Goal: Task Accomplishment & Management: Manage account settings

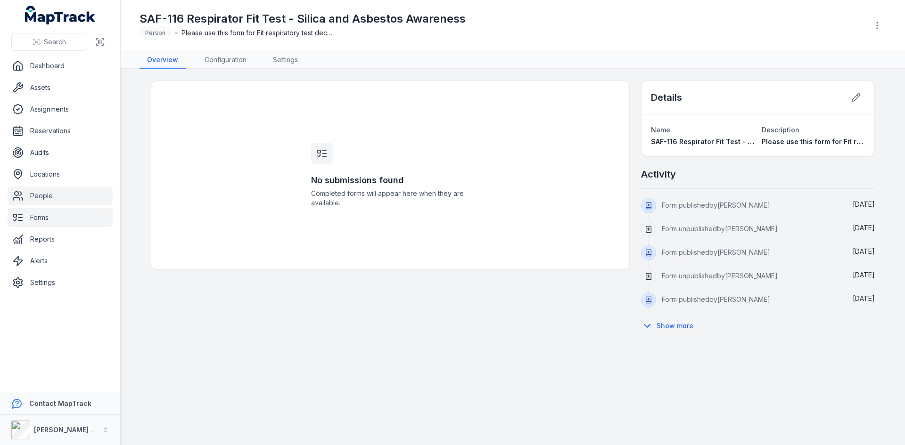
click at [72, 193] on link "People" at bounding box center [60, 196] width 105 height 19
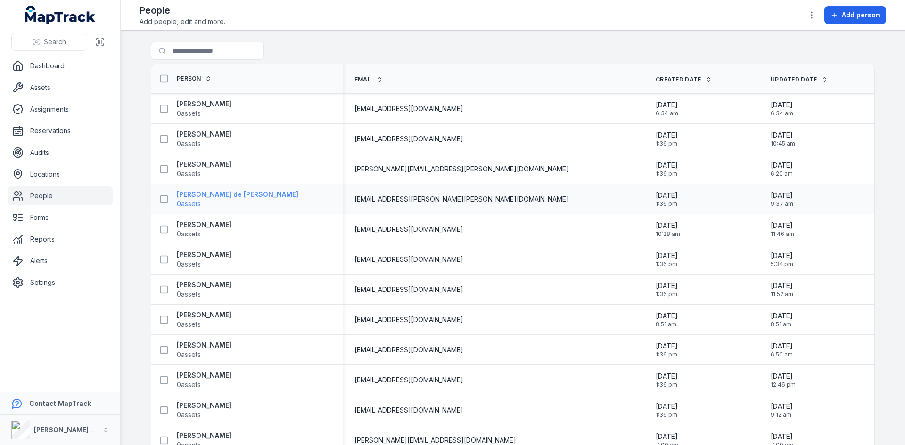
click at [250, 194] on strong "[PERSON_NAME] de [PERSON_NAME]" at bounding box center [238, 194] width 122 height 9
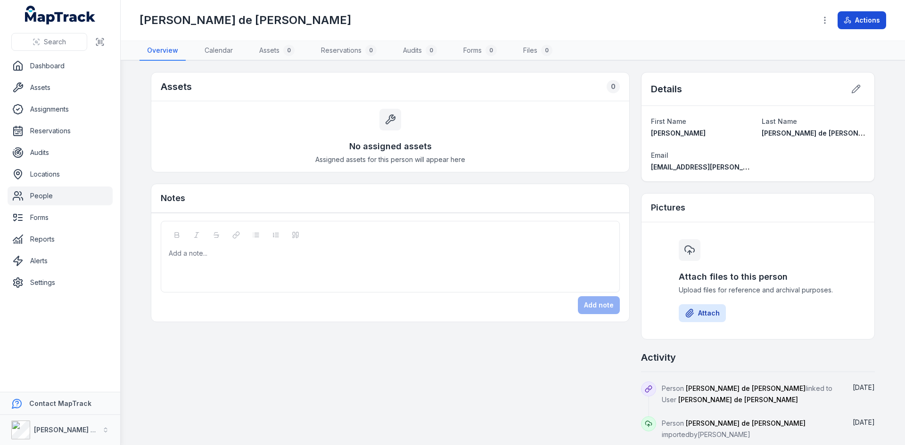
click at [854, 16] on button "Actions" at bounding box center [862, 20] width 49 height 18
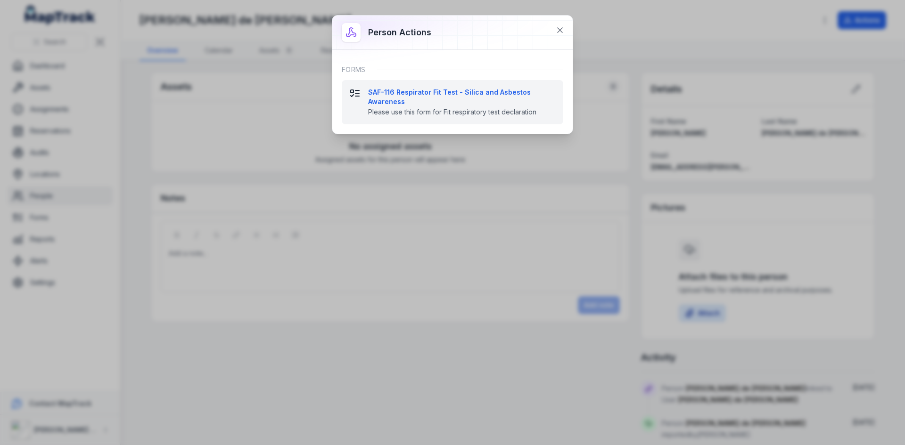
click at [395, 97] on strong "SAF-116 Respirator Fit Test - Silica and Asbestos Awareness" at bounding box center [462, 97] width 188 height 19
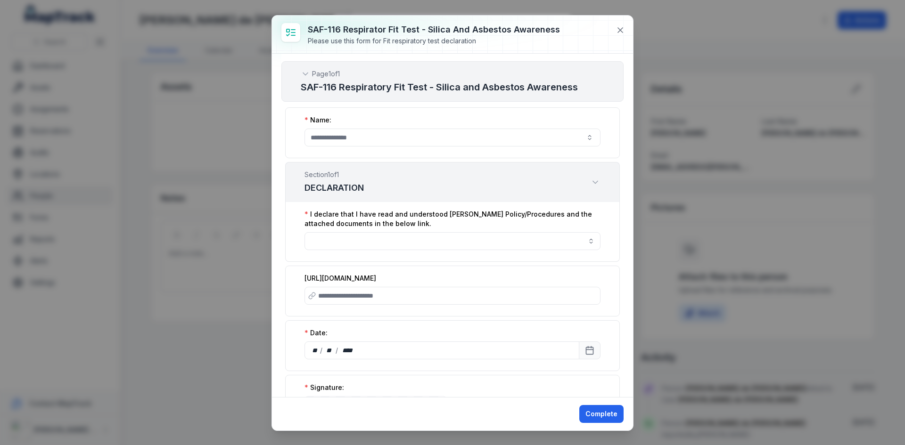
click at [376, 276] on label "[URL][DOMAIN_NAME]" at bounding box center [340, 278] width 72 height 9
click at [327, 280] on label "[URL][DOMAIN_NAME]" at bounding box center [340, 278] width 72 height 9
click at [369, 283] on label "[URL][DOMAIN_NAME]" at bounding box center [340, 278] width 72 height 9
click at [415, 305] on input ":r82p:-form-item-label" at bounding box center [452, 296] width 296 height 18
click at [316, 305] on input ":r82p:-form-item-label" at bounding box center [452, 296] width 296 height 18
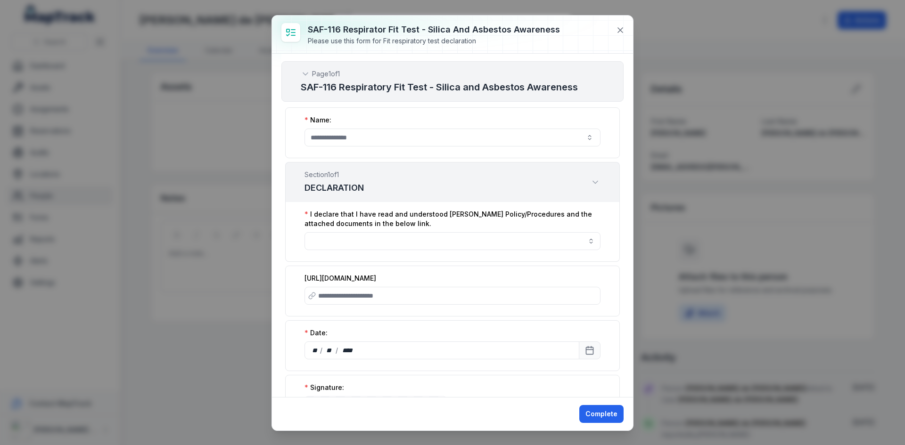
drag, startPoint x: 356, startPoint y: 286, endPoint x: 301, endPoint y: 271, distance: 56.8
click at [301, 271] on div "[URL][DOMAIN_NAME]" at bounding box center [452, 291] width 335 height 51
copy label "[URL][DOMAIN_NAME]"
click at [358, 305] on input ":r82p:-form-item-label" at bounding box center [452, 296] width 296 height 18
paste input "**********"
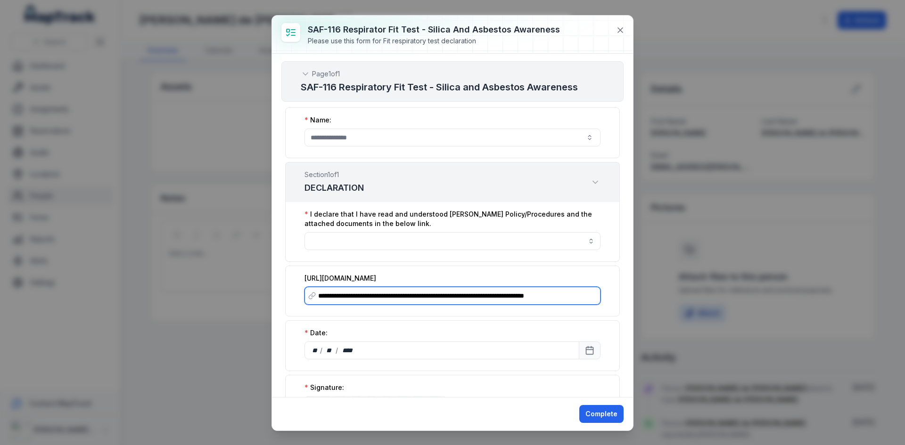
scroll to position [0, 38]
click at [362, 301] on input "**********" at bounding box center [448, 296] width 289 height 18
type input "**********"
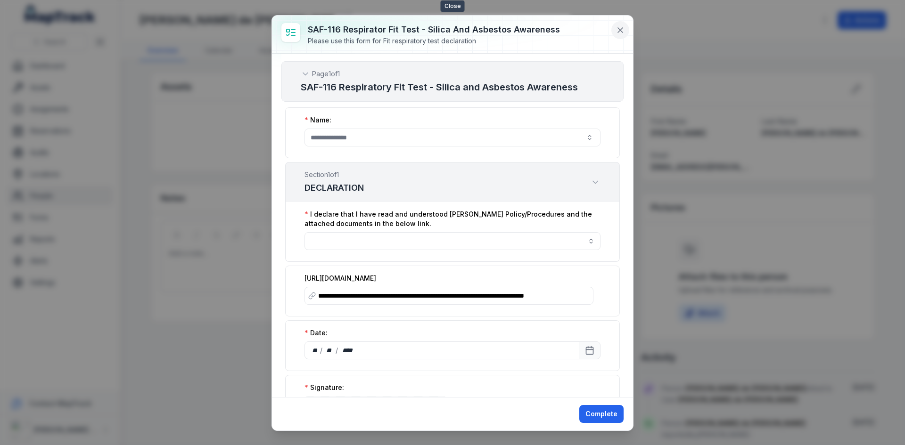
scroll to position [0, 0]
click at [623, 33] on icon at bounding box center [620, 30] width 5 height 5
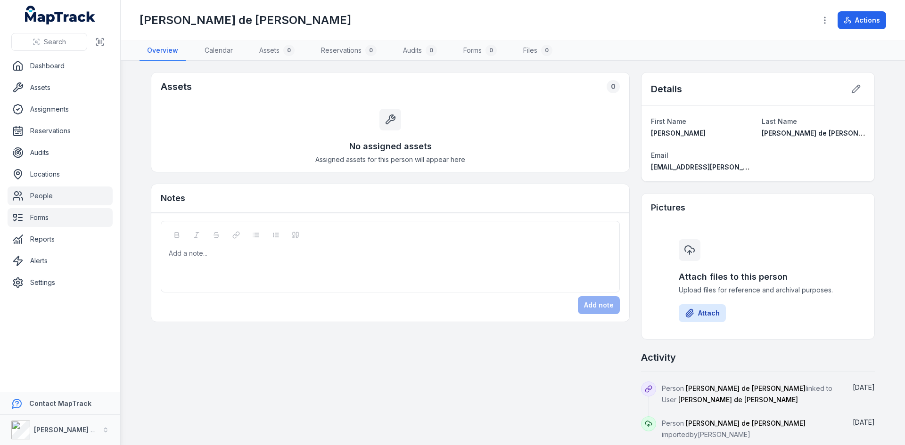
click at [46, 220] on link "Forms" at bounding box center [60, 217] width 105 height 19
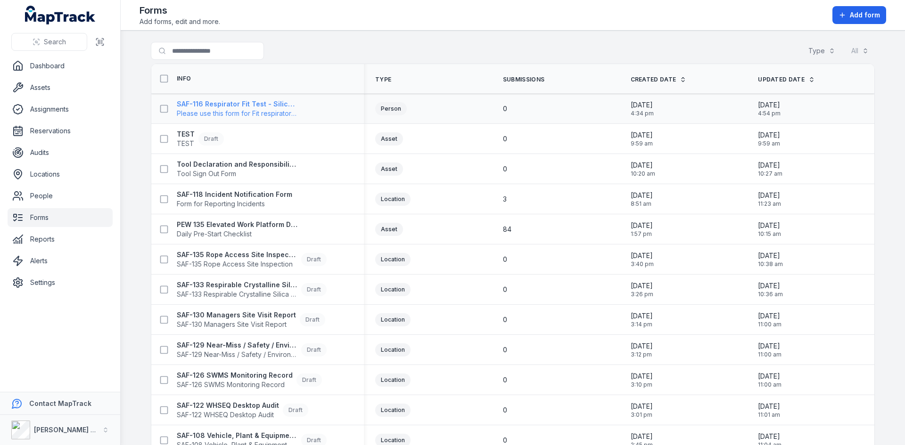
click at [250, 111] on span "Please use this form for Fit respiratory test declaration" at bounding box center [237, 113] width 121 height 9
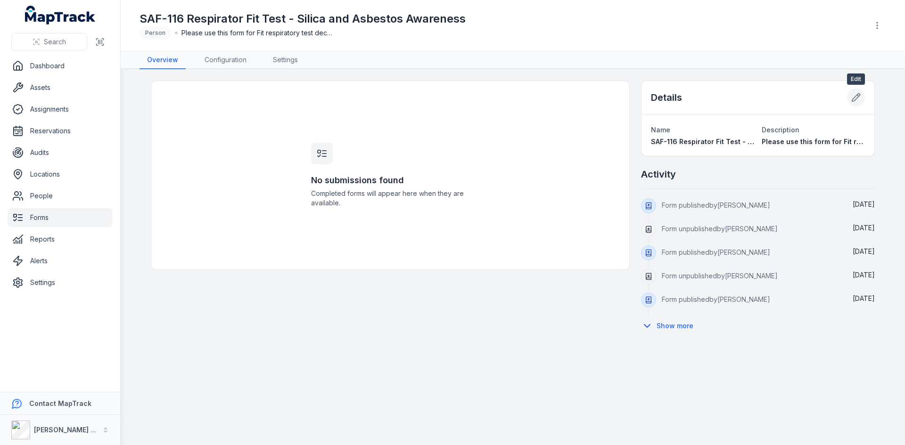
click at [851, 97] on button at bounding box center [856, 98] width 18 height 18
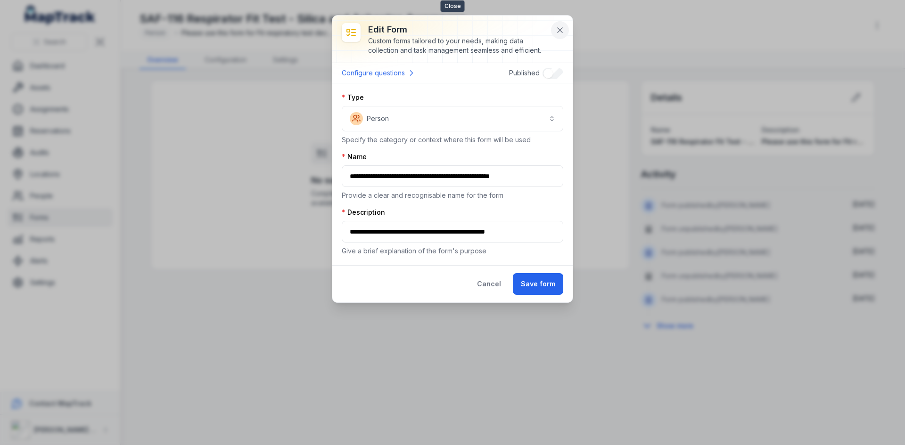
click at [559, 24] on button at bounding box center [560, 30] width 18 height 18
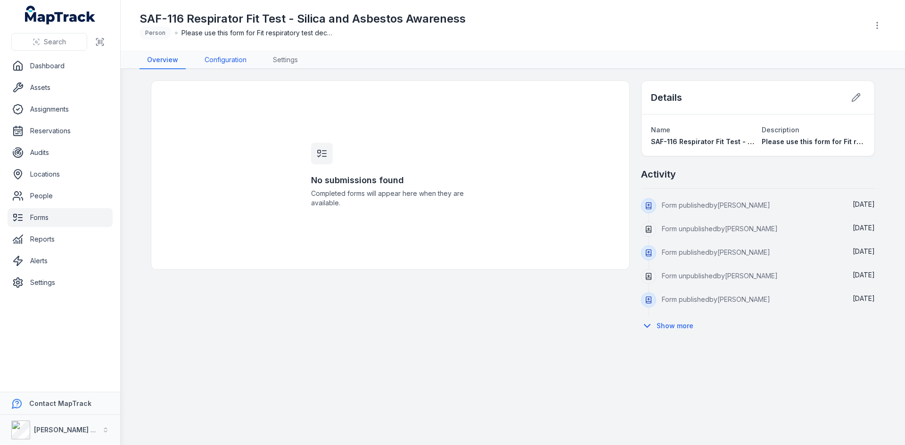
click at [231, 56] on link "Configuration" at bounding box center [225, 60] width 57 height 18
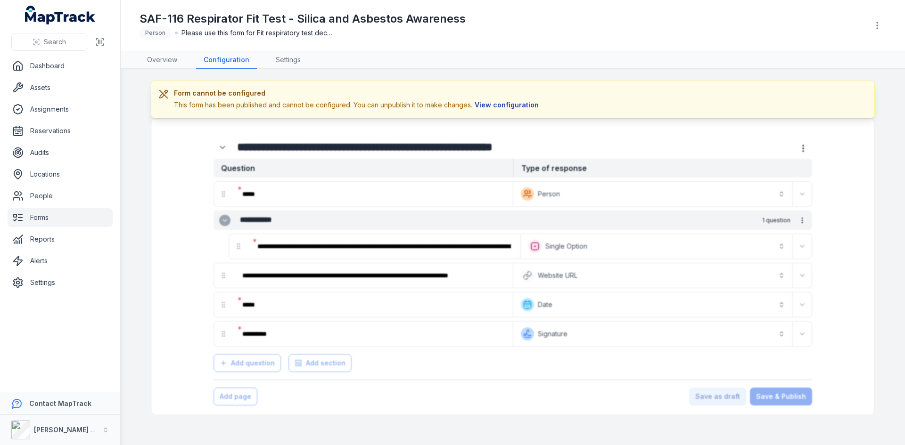
click at [510, 109] on button "View configuration" at bounding box center [506, 105] width 69 height 10
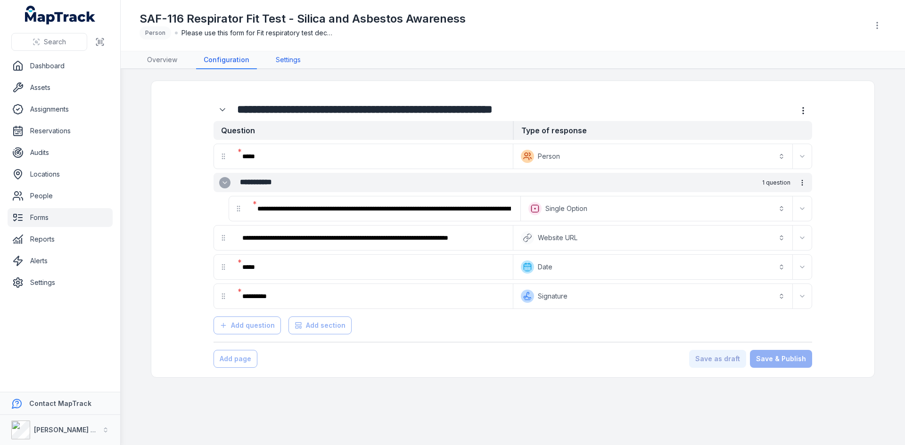
click at [292, 62] on link "Settings" at bounding box center [288, 60] width 40 height 18
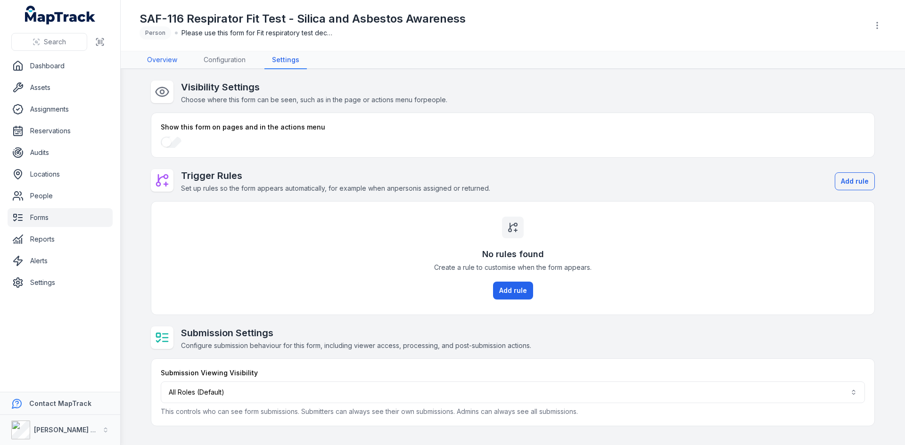
click at [159, 62] on link "Overview" at bounding box center [162, 60] width 45 height 18
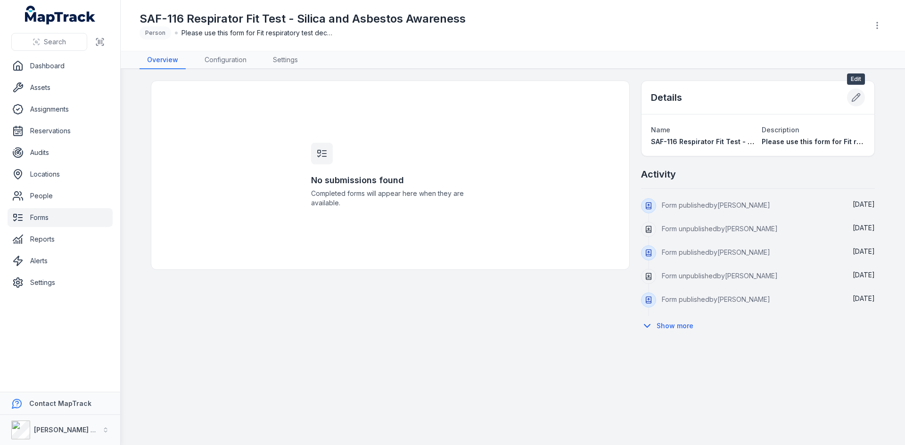
click at [863, 99] on button at bounding box center [856, 98] width 18 height 18
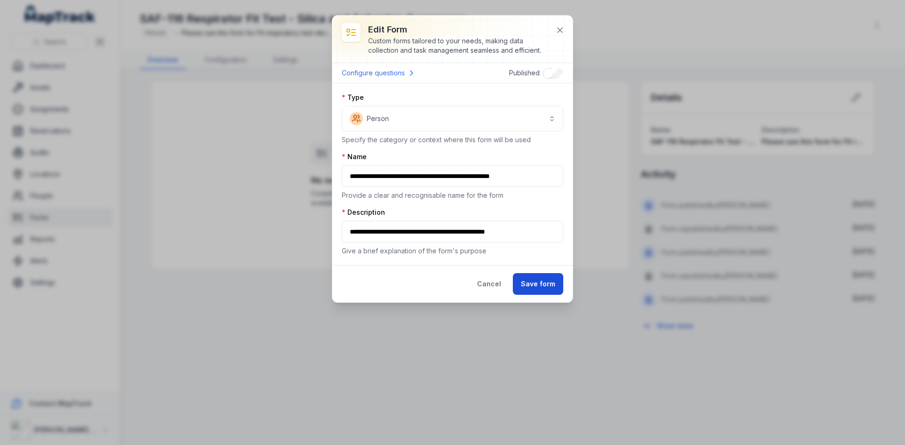
click at [536, 286] on button "Save form" at bounding box center [538, 284] width 50 height 22
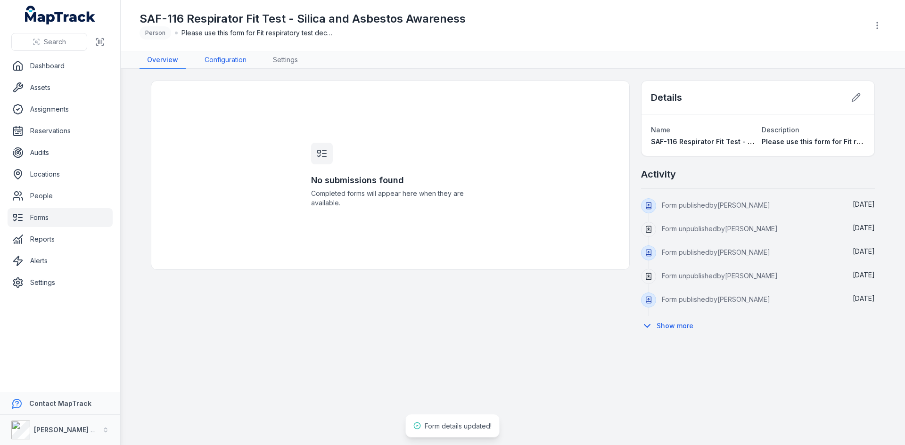
click at [242, 60] on link "Configuration" at bounding box center [225, 60] width 57 height 18
